Goal: Information Seeking & Learning: Learn about a topic

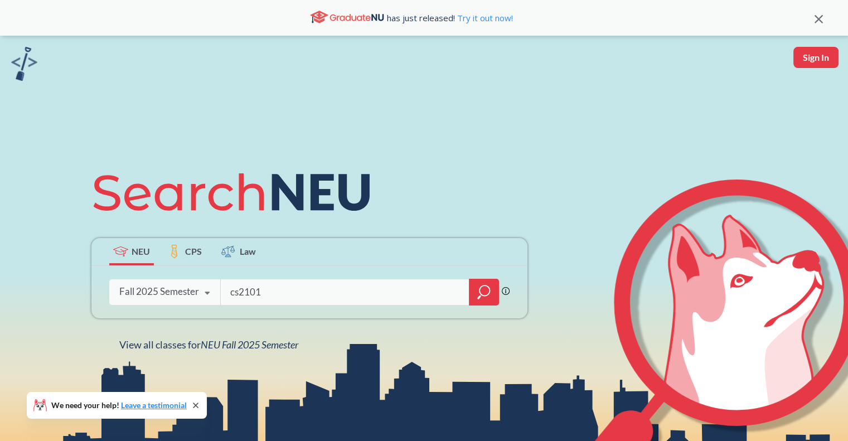
type input "cs2101"
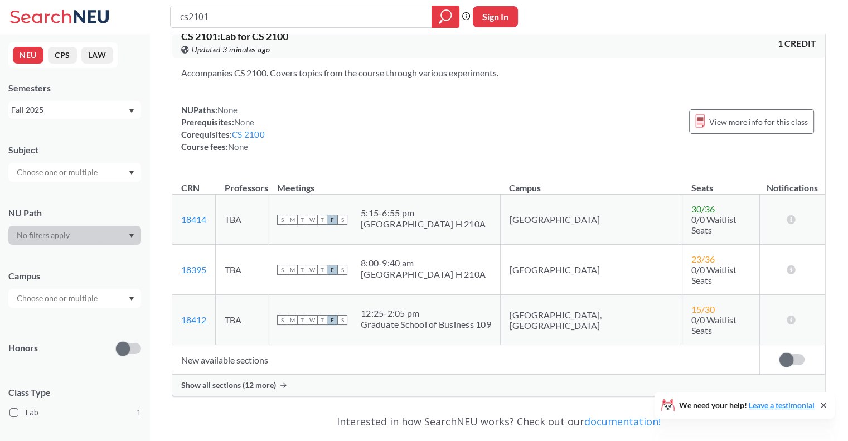
scroll to position [25, 0]
click at [282, 382] on icon at bounding box center [284, 385] width 6 height 6
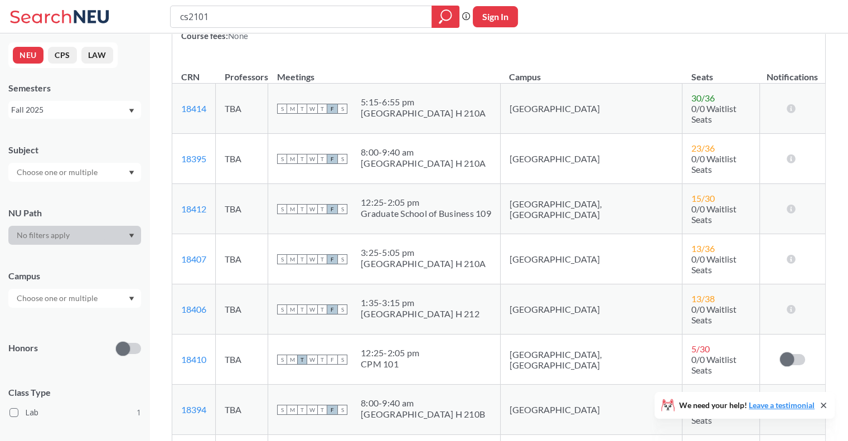
scroll to position [0, 0]
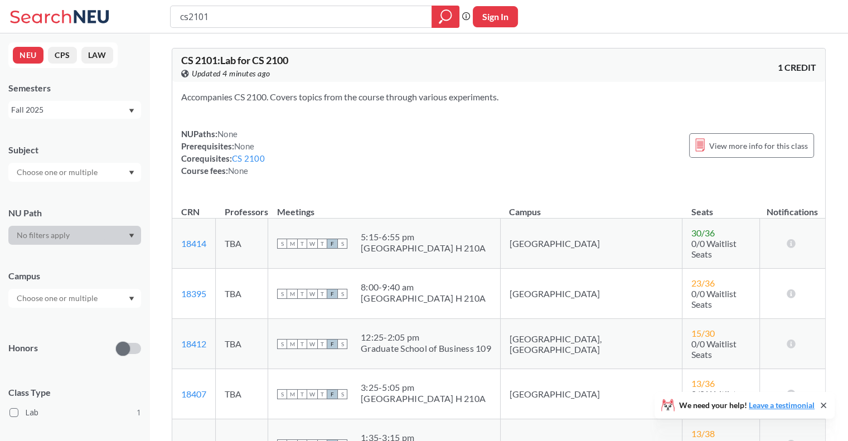
click at [495, 132] on div "NUPaths: None Prerequisites: None Corequisites: CS 2100 Course fees: None View …" at bounding box center [498, 152] width 635 height 49
click at [468, 105] on div "Accompanies CS 2100. Covers topics from the course through various experiments.…" at bounding box center [498, 138] width 653 height 113
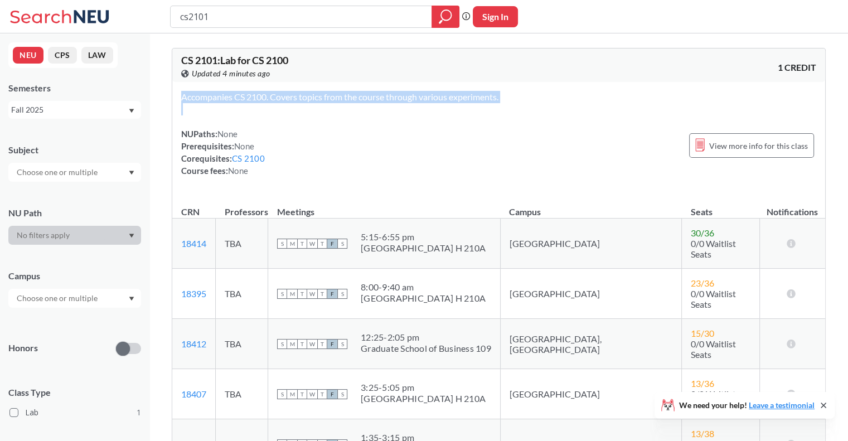
click at [468, 105] on div "Accompanies CS 2100. Covers topics from the course through various experiments.…" at bounding box center [498, 138] width 653 height 113
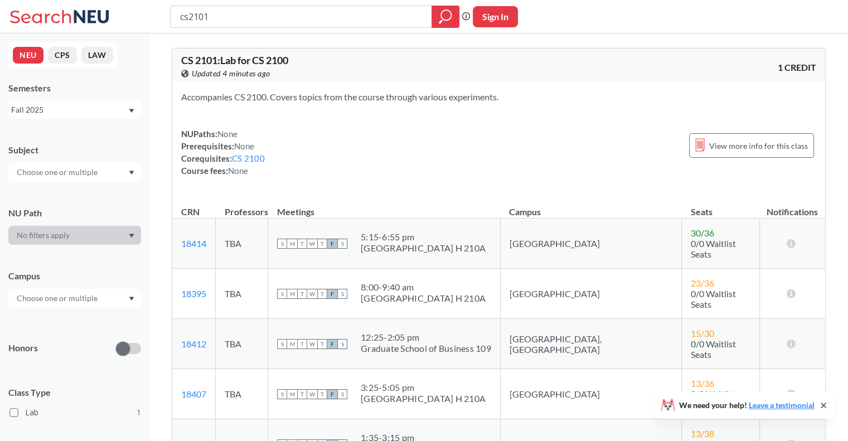
click at [457, 91] on section "Accompanies CS 2100. Covers topics from the course through various experiments." at bounding box center [498, 97] width 635 height 12
